Goal: Connect with others: Connect with others

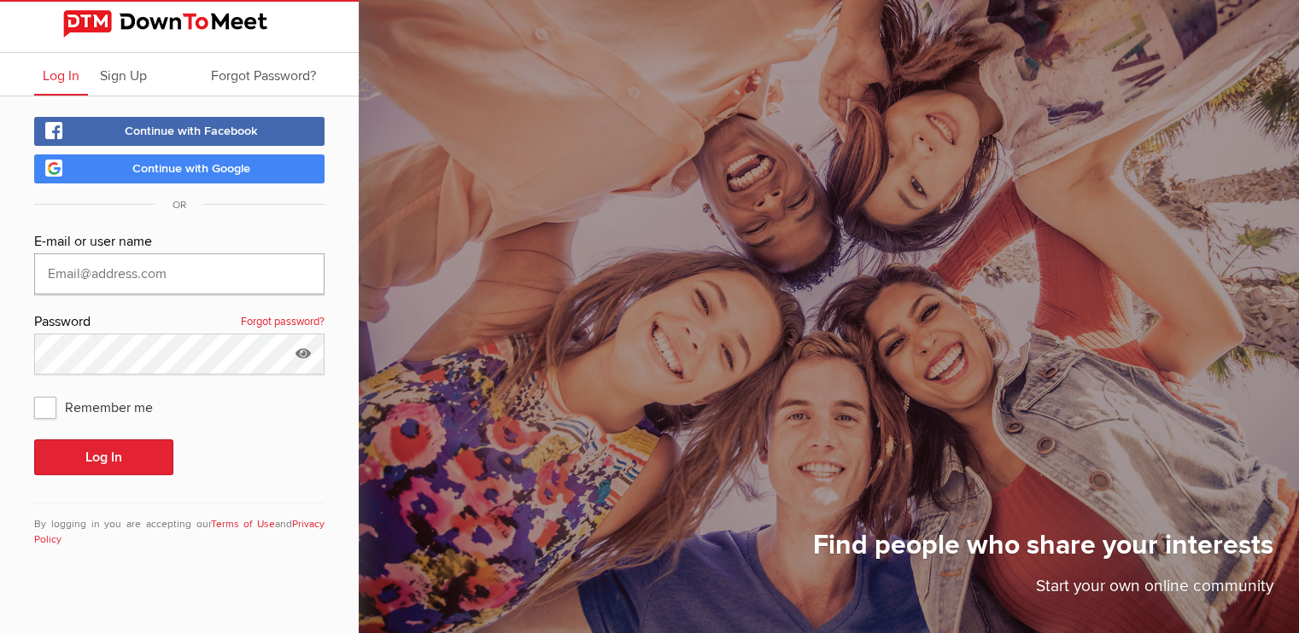
click at [87, 266] on input "text" at bounding box center [179, 274] width 290 height 41
type input "marciafreeman@shaw.ca"
click at [146, 447] on button "Log In" at bounding box center [103, 458] width 139 height 36
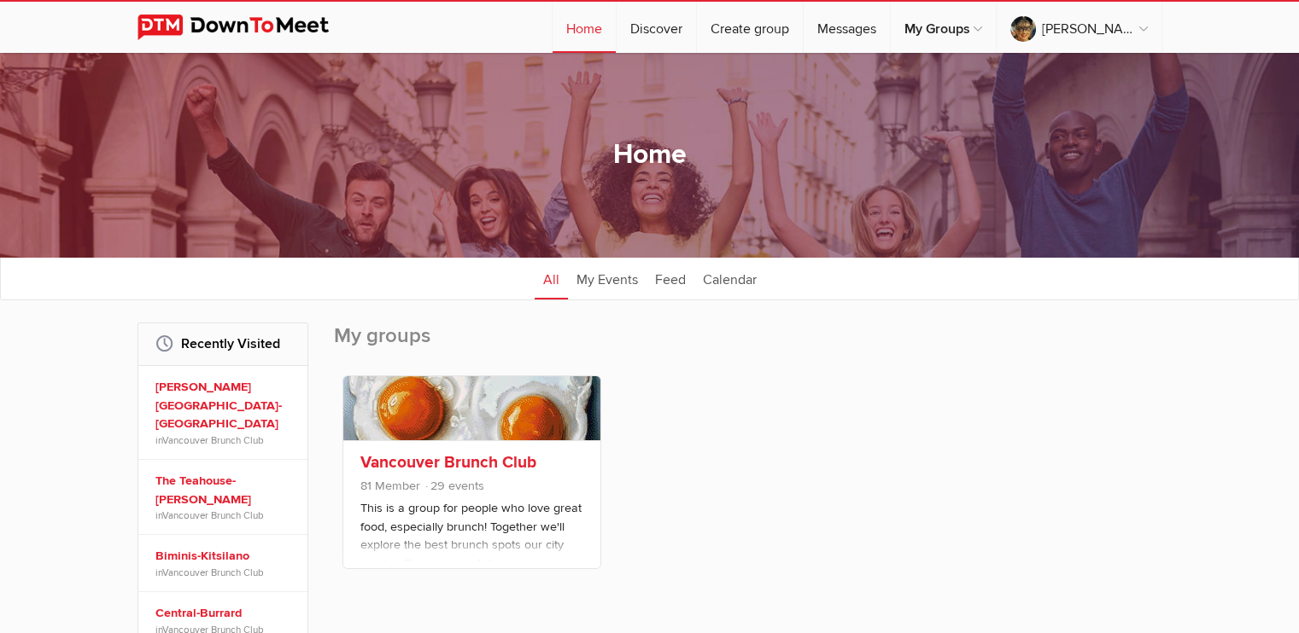
click at [520, 499] on span "81 Member 29 events" at bounding box center [471, 488] width 223 height 22
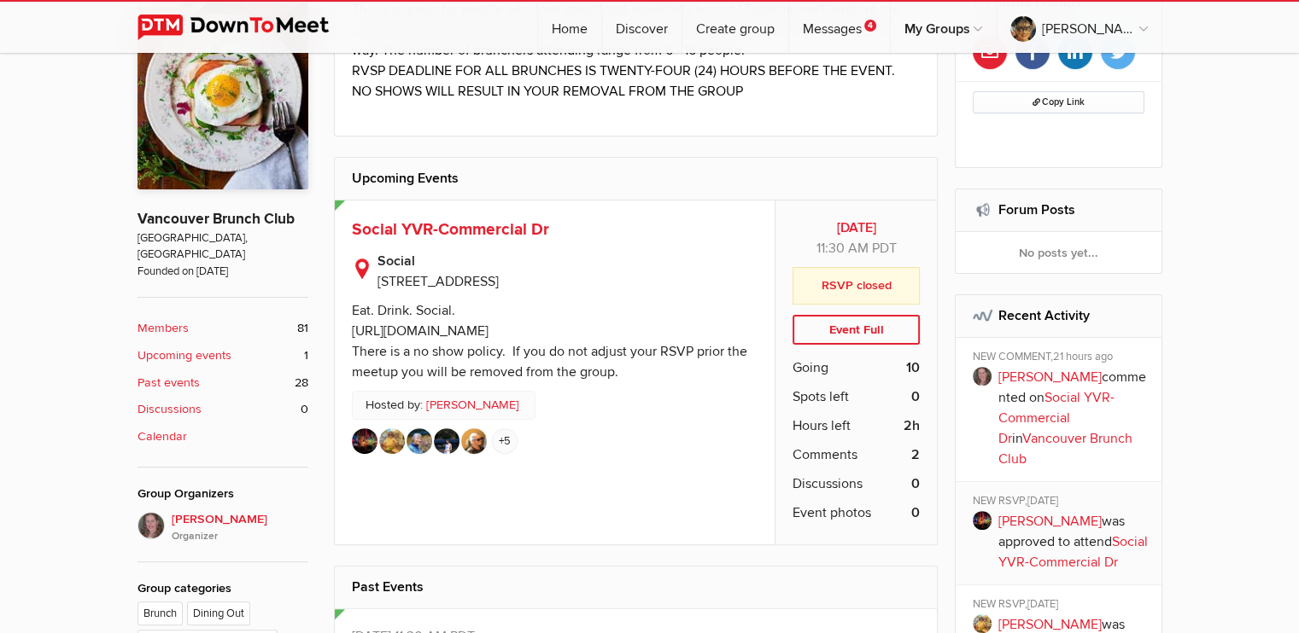
scroll to position [406, 0]
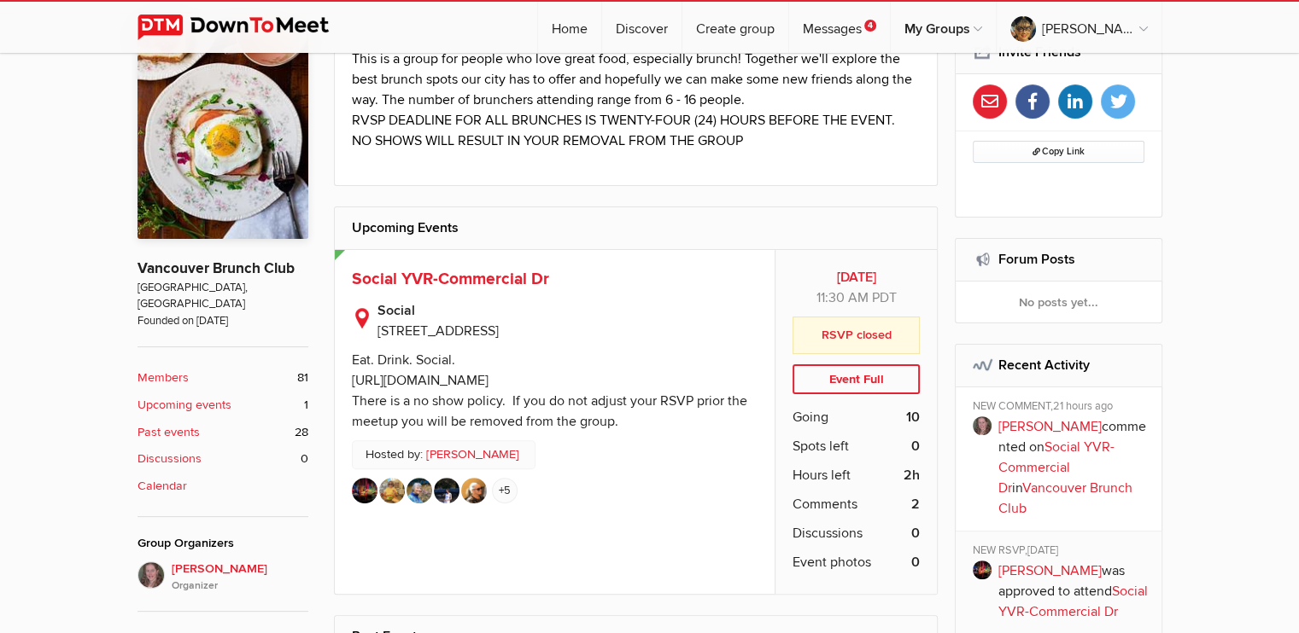
click at [457, 481] on link at bounding box center [447, 494] width 26 height 32
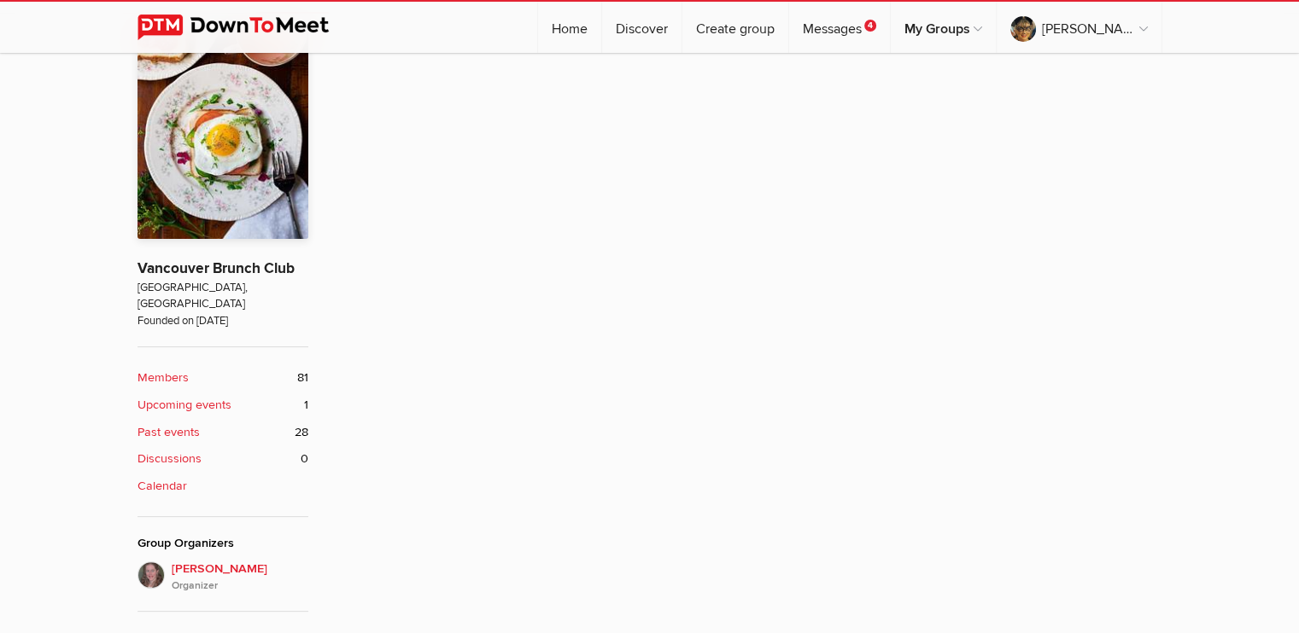
scroll to position [377, 0]
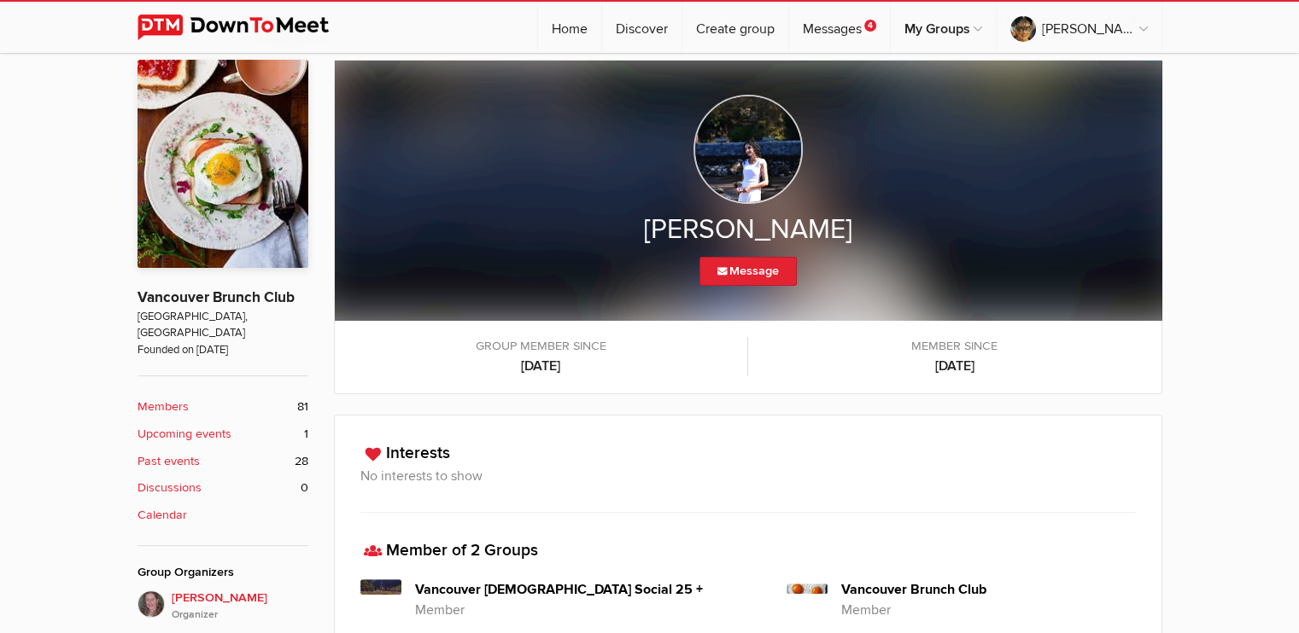
click at [1165, 405] on div "Neelam Chadha Message Group member since Jan 13, 2025 Member since Jan 13, 2025" at bounding box center [649, 443] width 1299 height 801
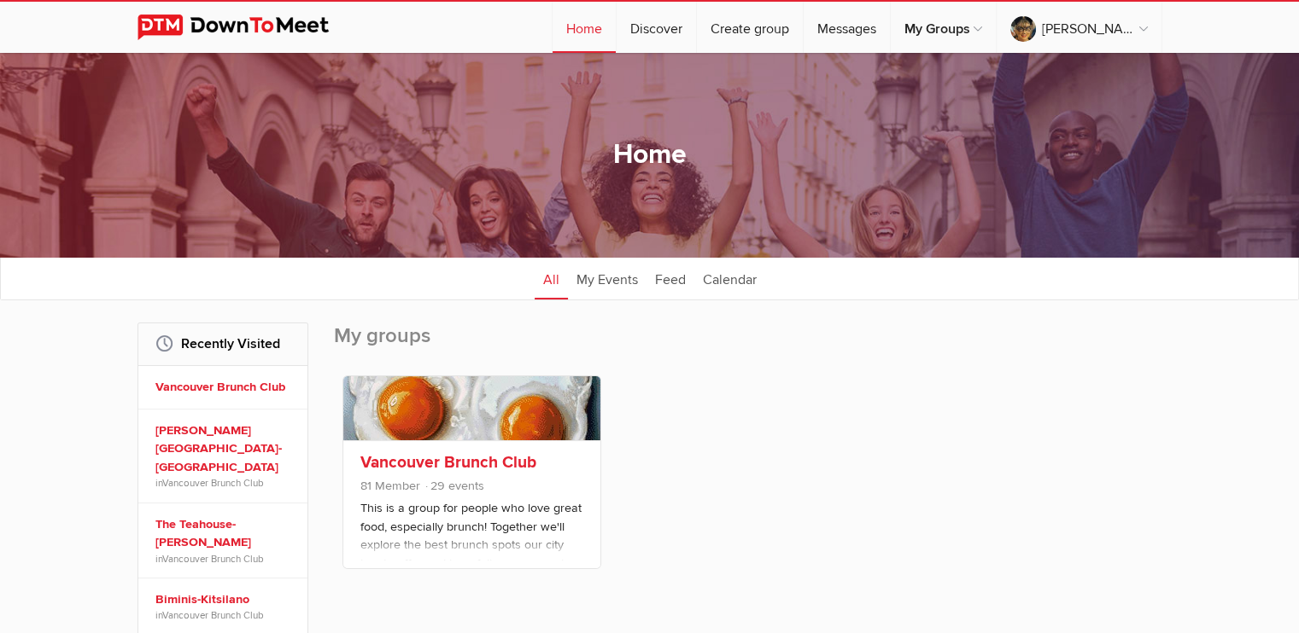
click at [497, 492] on span "81 Member 29 events" at bounding box center [471, 488] width 223 height 22
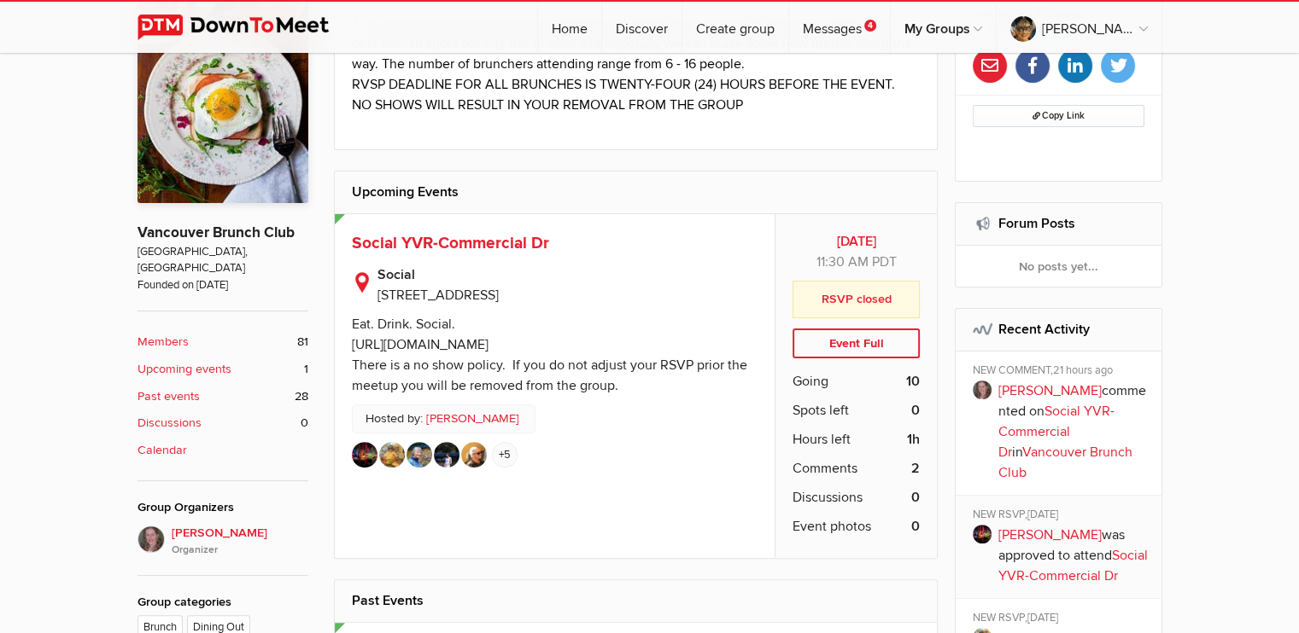
scroll to position [438, 0]
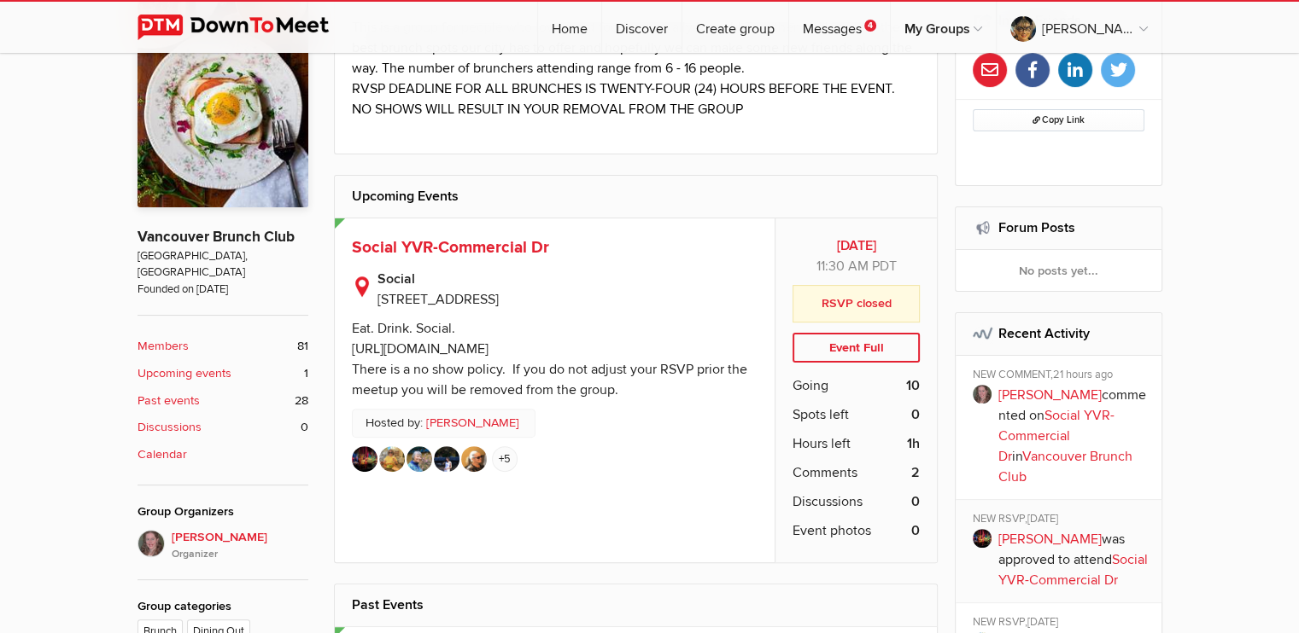
click at [450, 324] on div "Eat. Drink. Social. https://www.socialyvr.com/ There is a no show policy. If yo…" at bounding box center [549, 359] width 395 height 79
click at [505, 454] on link "+5" at bounding box center [505, 460] width 26 height 26
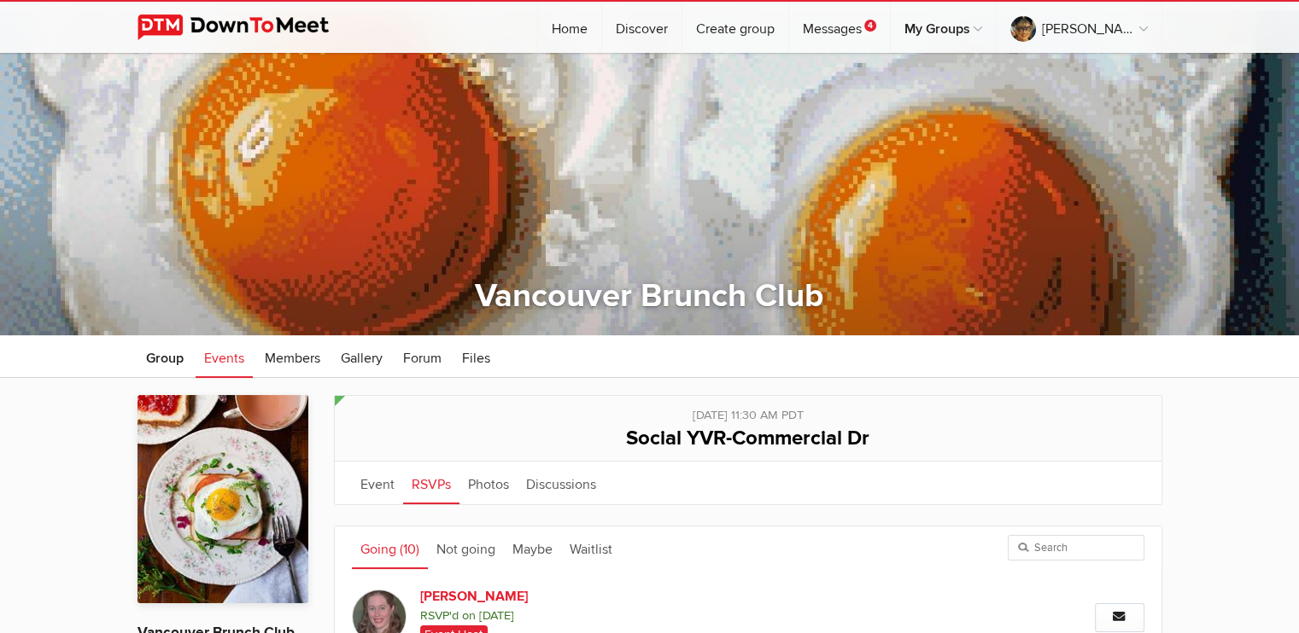
scroll to position [41, 0]
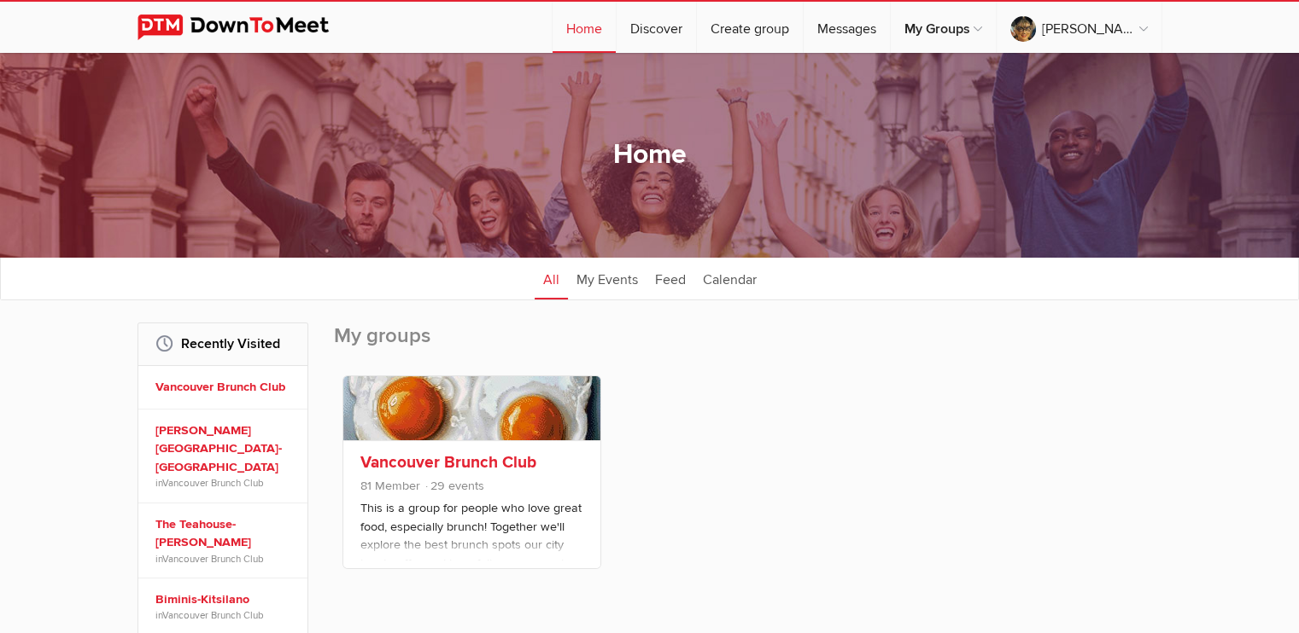
click at [490, 528] on p "This is a group for people who love great food, especially brunch! Together we'…" at bounding box center [471, 541] width 223 height 85
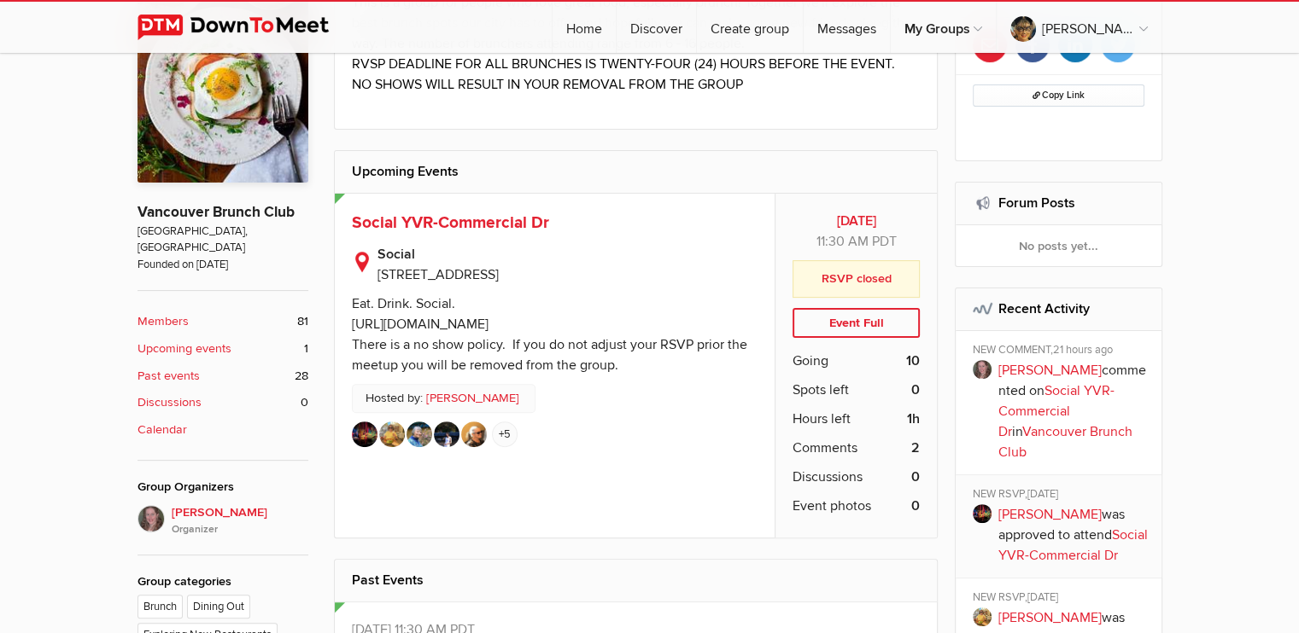
scroll to position [459, 0]
